Goal: Navigation & Orientation: Find specific page/section

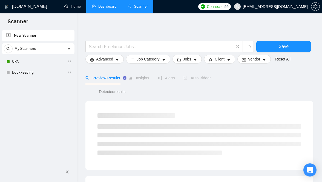
click at [102, 9] on link "Dashboard" at bounding box center [104, 6] width 25 height 5
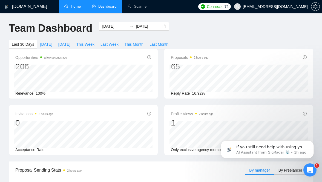
click at [81, 4] on link "Home" at bounding box center [72, 6] width 16 height 5
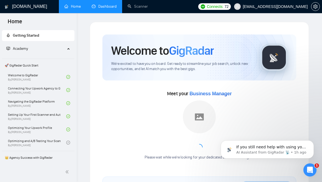
click at [97, 8] on link "Dashboard" at bounding box center [104, 6] width 25 height 5
